Goal: Task Accomplishment & Management: Use online tool/utility

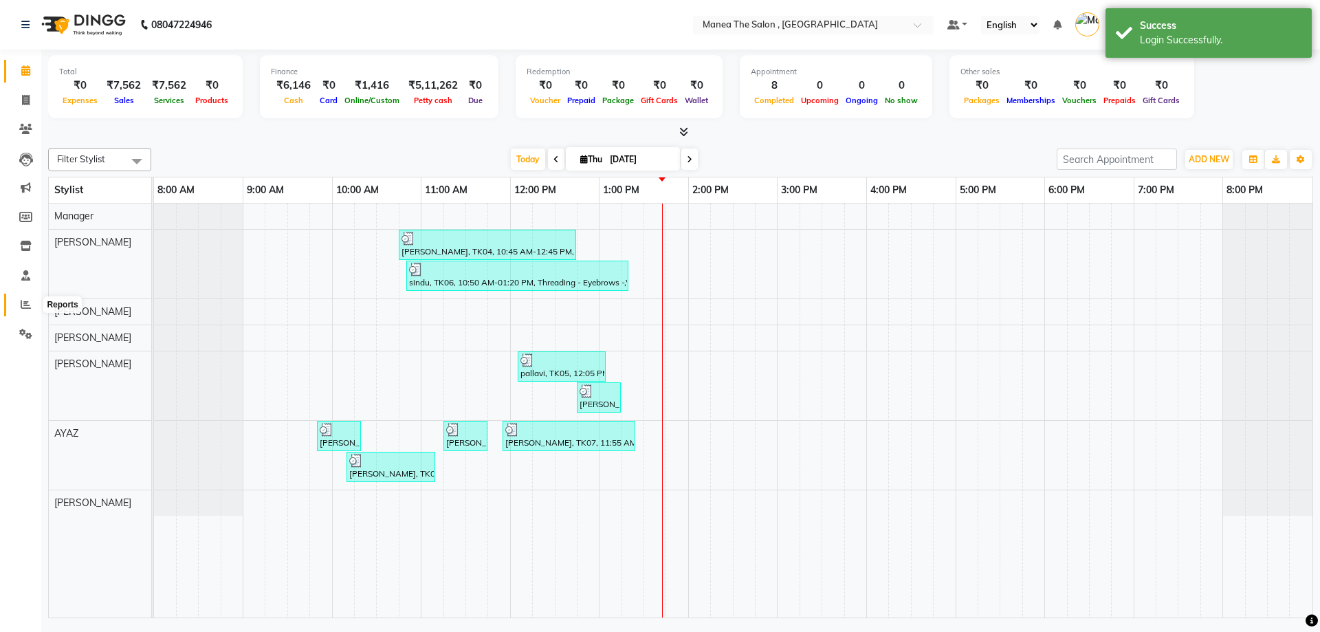
click at [24, 302] on icon at bounding box center [26, 304] width 10 height 10
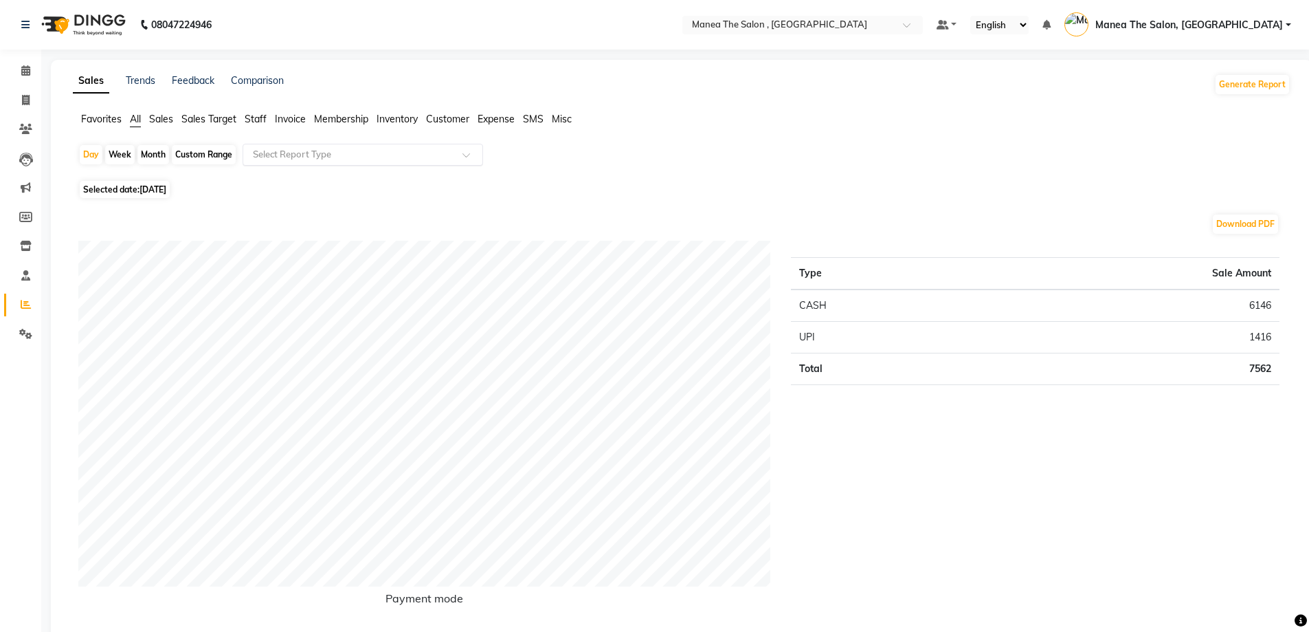
click at [313, 153] on input "text" at bounding box center [349, 155] width 198 height 14
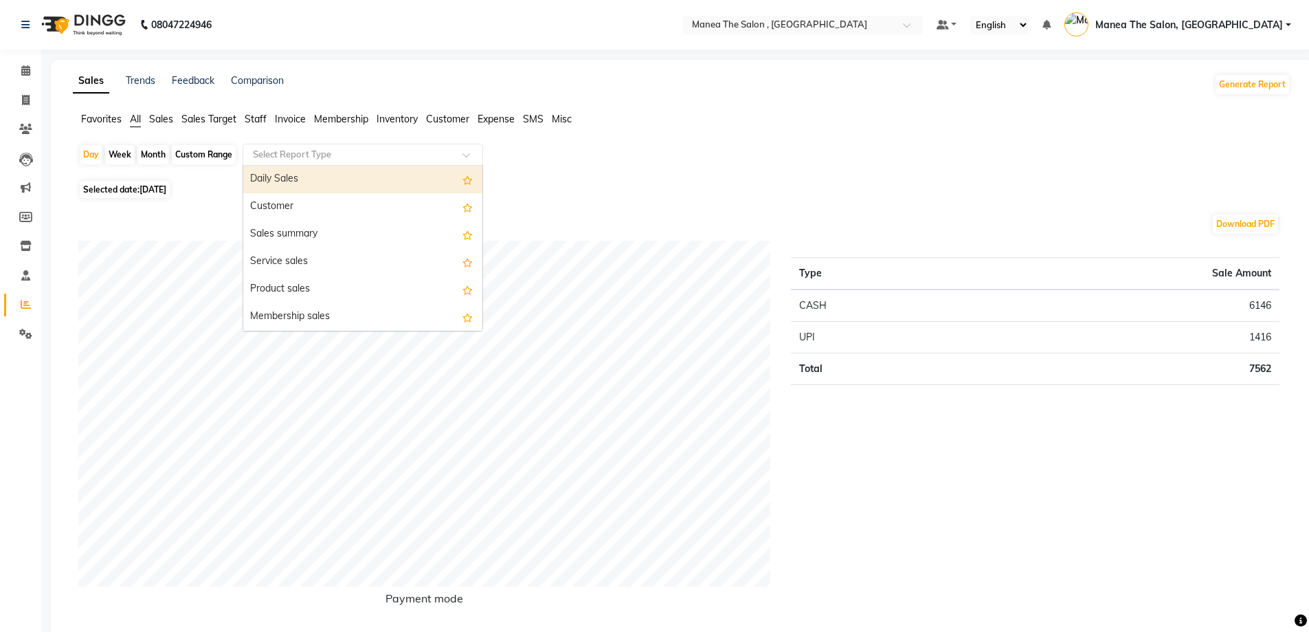
click at [219, 188] on div "Selected date: [DATE]" at bounding box center [684, 189] width 1212 height 14
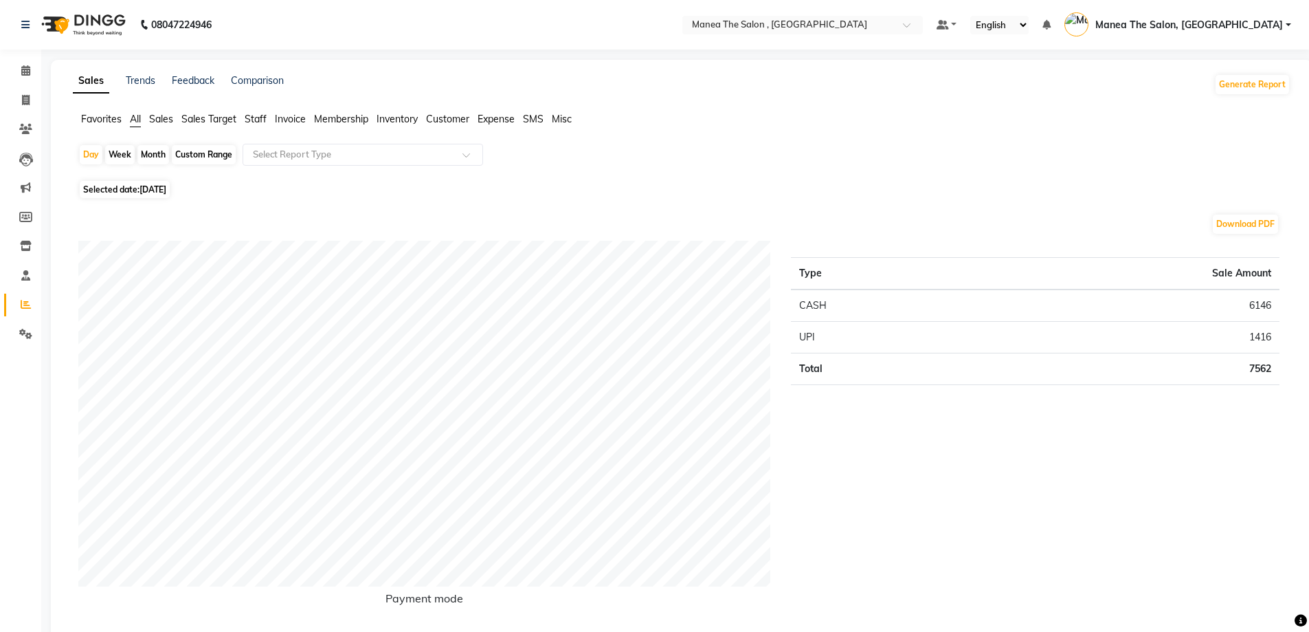
click at [148, 153] on div "Month" at bounding box center [153, 154] width 32 height 19
select select "9"
select select "2025"
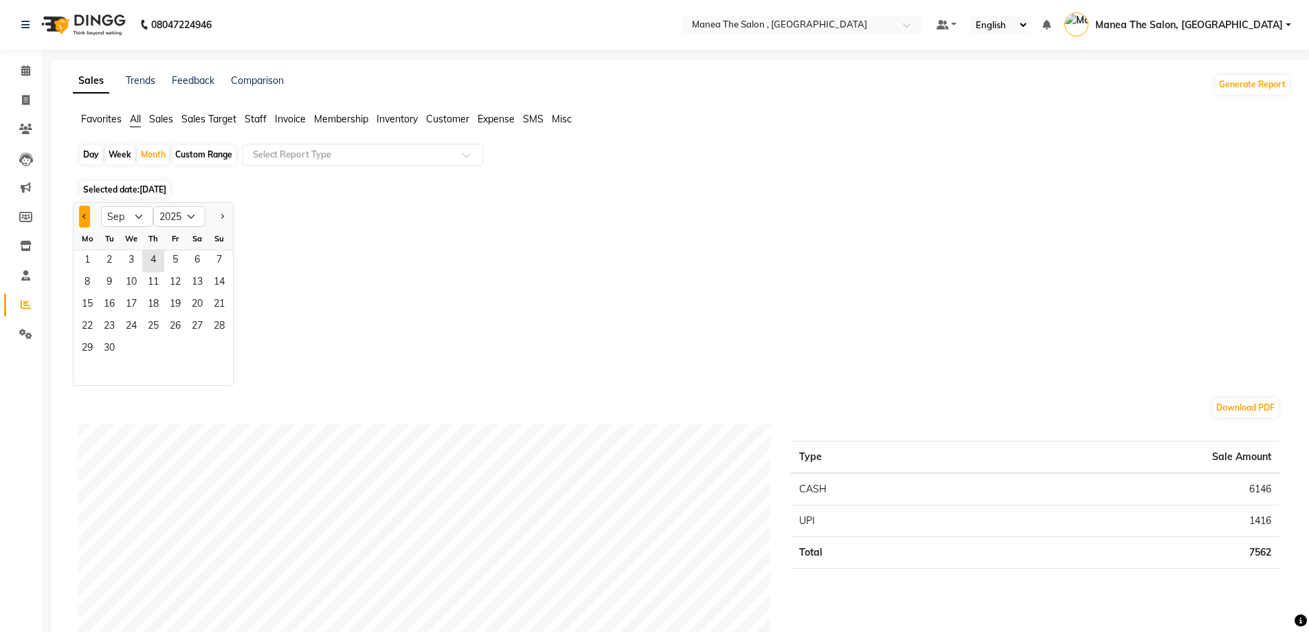
click at [85, 214] on span "Previous month" at bounding box center [84, 215] width 5 height 5
select select "8"
click at [175, 262] on span "1" at bounding box center [175, 261] width 22 height 22
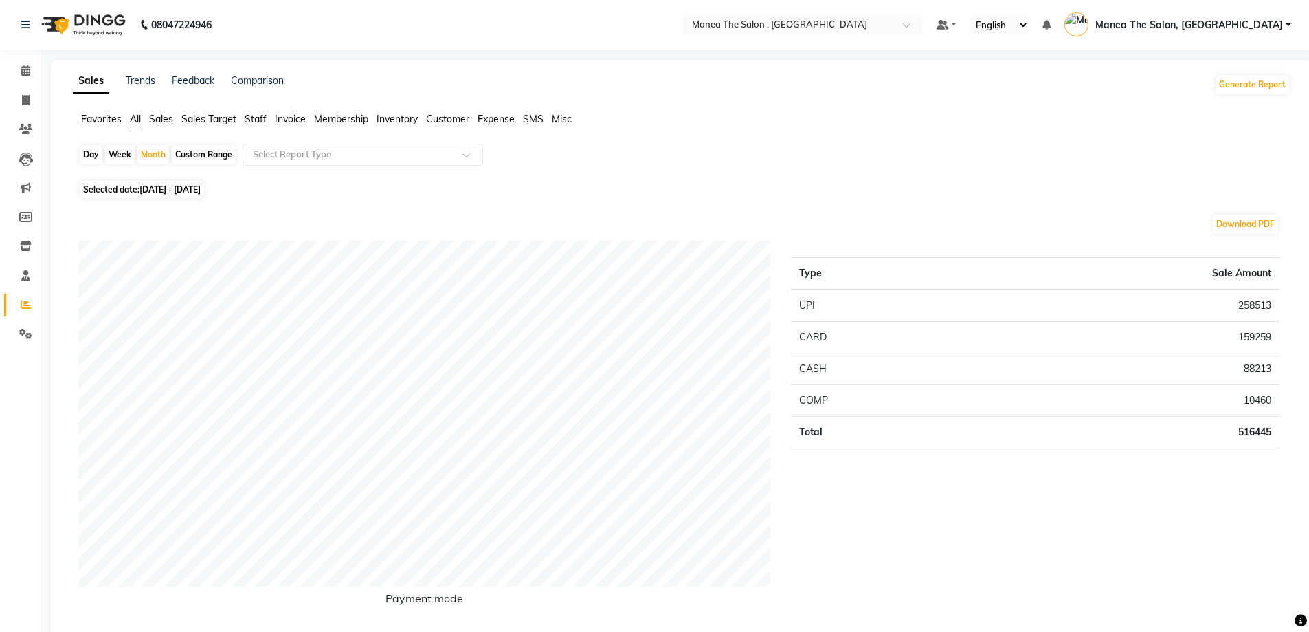
click at [257, 120] on span "Staff" at bounding box center [256, 119] width 22 height 12
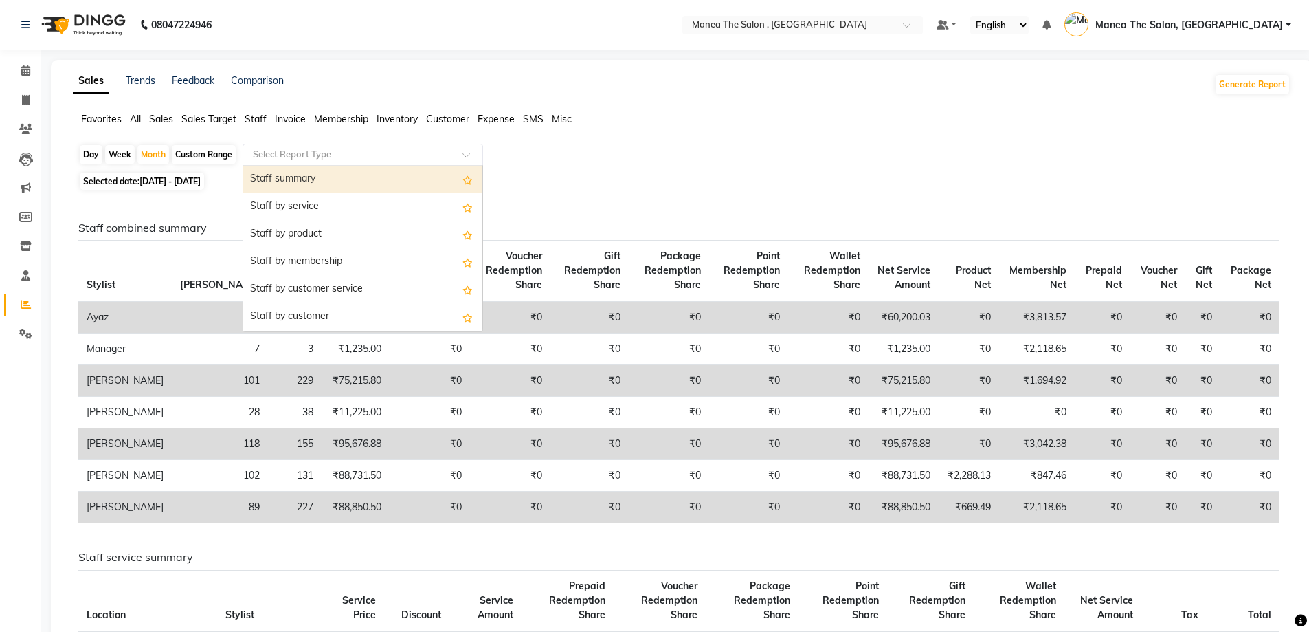
click at [415, 153] on input "text" at bounding box center [349, 155] width 198 height 14
click at [385, 183] on div "Staff summary" at bounding box center [362, 179] width 239 height 27
select select "full_report"
select select "pdf"
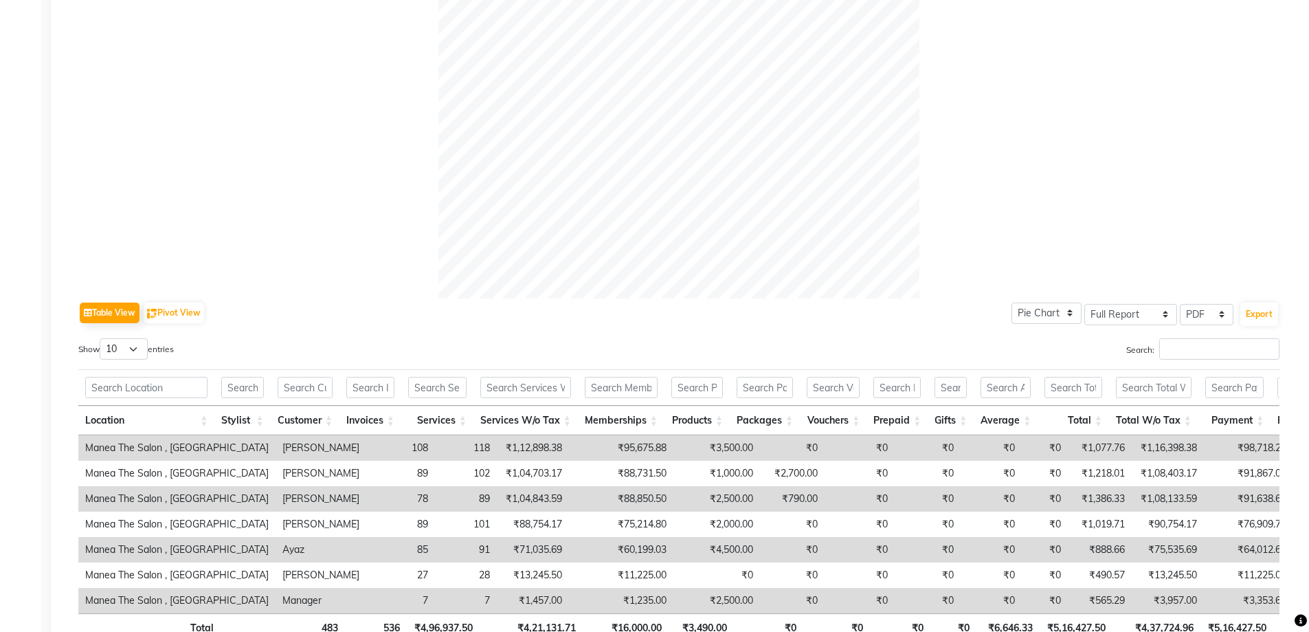
scroll to position [510, 0]
